Goal: Navigation & Orientation: Find specific page/section

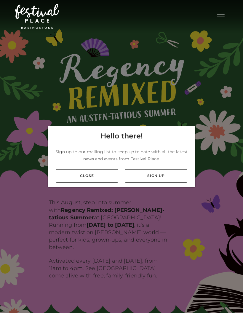
click at [88, 183] on link "Close" at bounding box center [87, 175] width 62 height 13
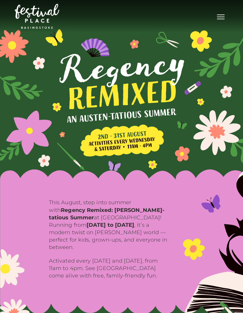
click at [225, 20] on button "Toggle navigation" at bounding box center [221, 16] width 15 height 9
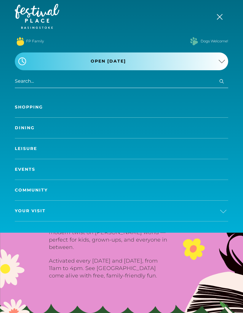
click at [28, 107] on link "Shopping" at bounding box center [122, 107] width 214 height 20
click at [30, 103] on link "Shopping" at bounding box center [122, 107] width 214 height 20
click at [31, 106] on link "Shopping" at bounding box center [122, 107] width 214 height 20
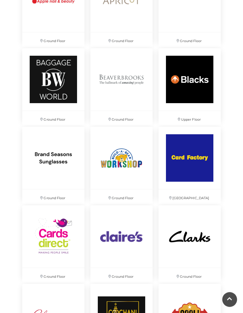
scroll to position [667, 0]
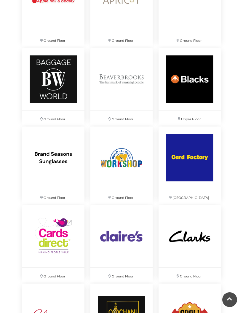
click at [52, 230] on img at bounding box center [53, 236] width 62 height 62
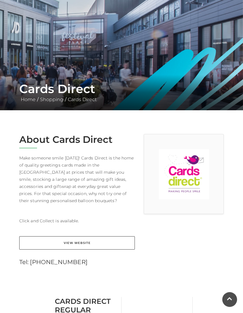
scroll to position [39, 0]
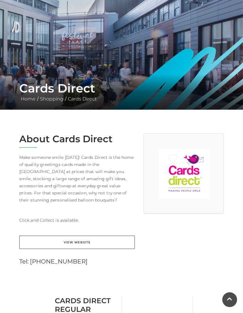
click at [69, 236] on link "View Website" at bounding box center [77, 242] width 116 height 13
